Goal: Task Accomplishment & Management: Manage account settings

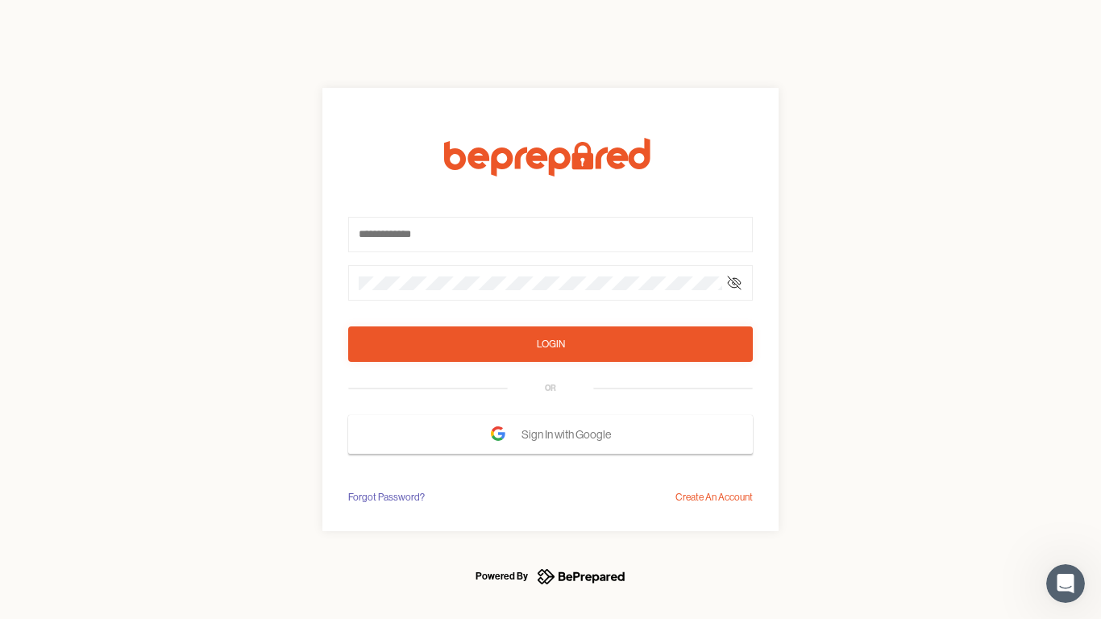
click at [551, 310] on form "Login OR Sign In with Google" at bounding box center [550, 296] width 405 height 316
click at [734, 283] on icon at bounding box center [734, 283] width 13 height 13
click at [551, 344] on div "Login" at bounding box center [551, 344] width 28 height 16
click at [551, 435] on span "Sign In with Google" at bounding box center [571, 434] width 98 height 29
click at [385, 497] on div "Forgot Password?" at bounding box center [386, 497] width 77 height 16
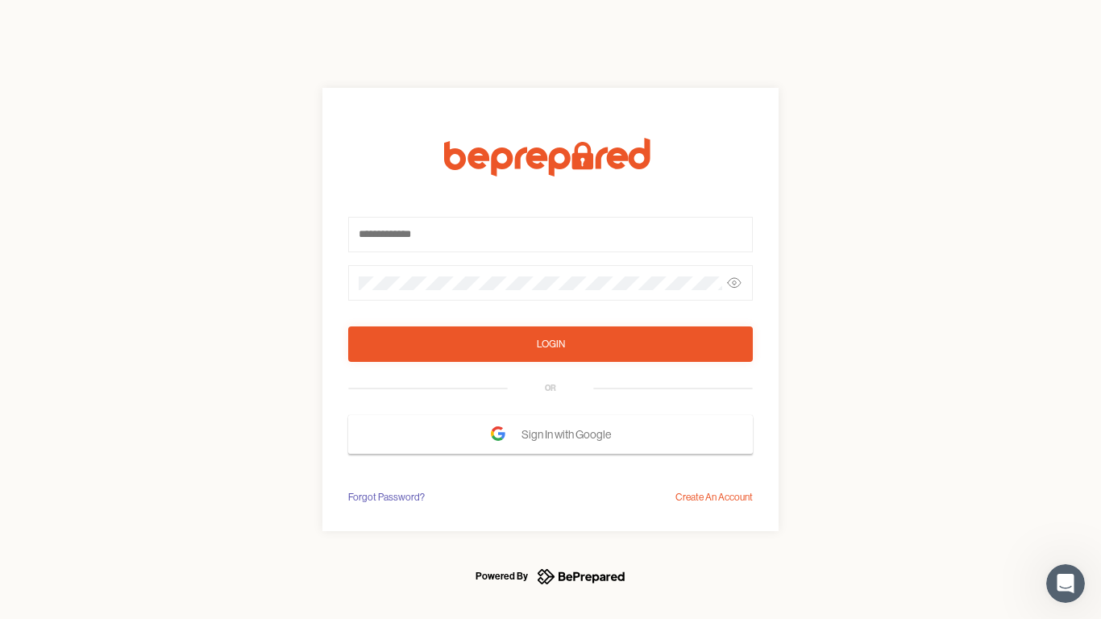
click at [714, 497] on div "Login OR Sign In with Google Forgot Password? Create An Account" at bounding box center [550, 309] width 1101 height 619
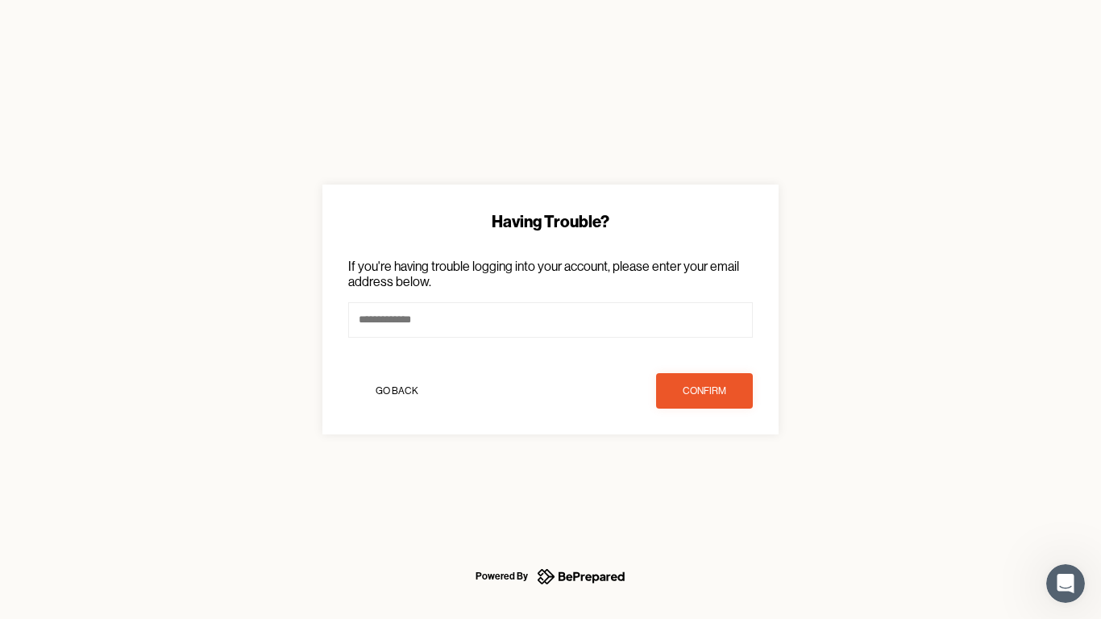
click at [1066, 584] on icon "Open Intercom Messenger" at bounding box center [1066, 584] width 27 height 27
